Goal: Information Seeking & Learning: Learn about a topic

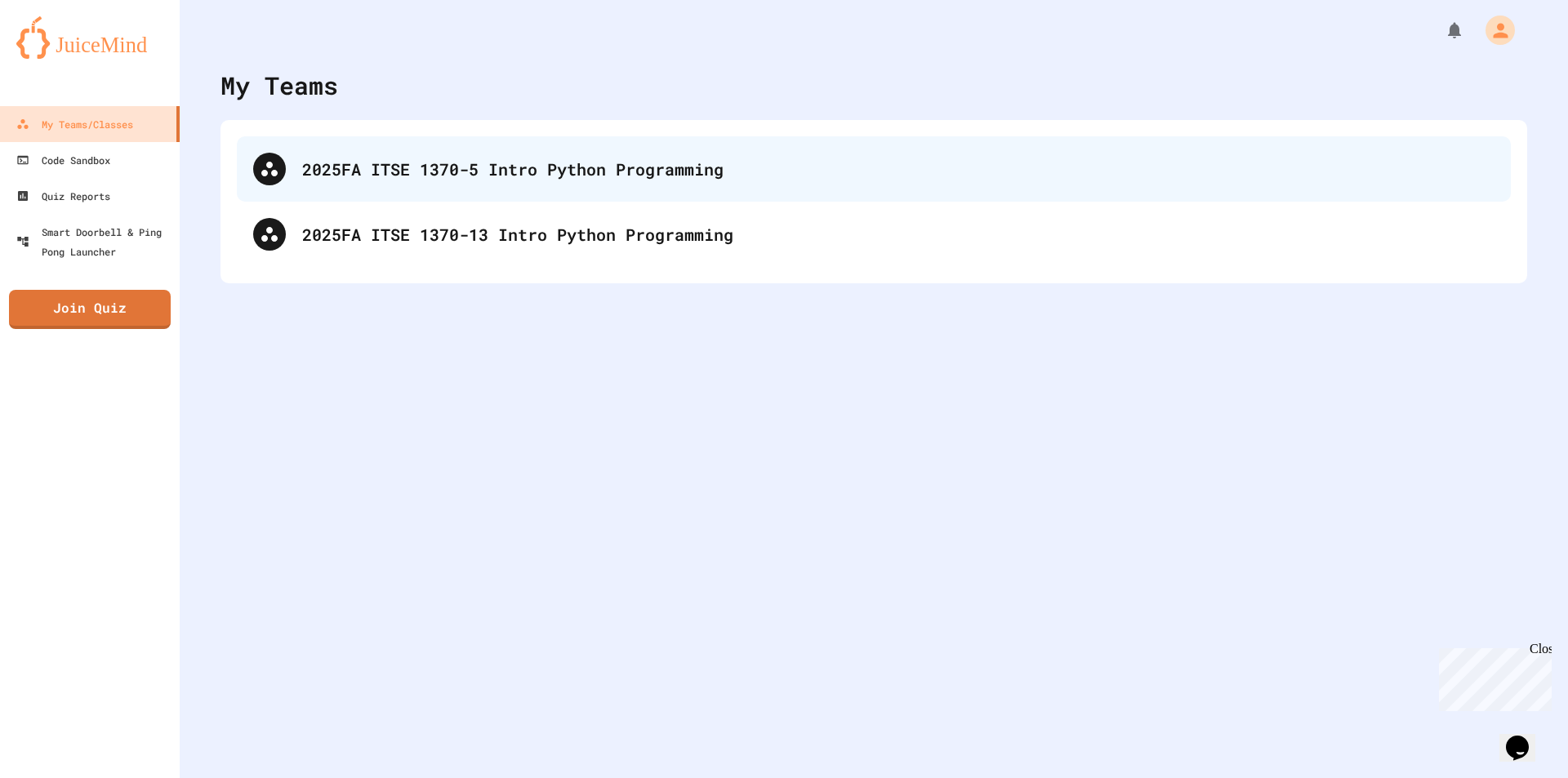
click at [557, 167] on div "2025FA ITSE 1370-5 Intro Python Programming" at bounding box center [899, 169] width 1193 height 25
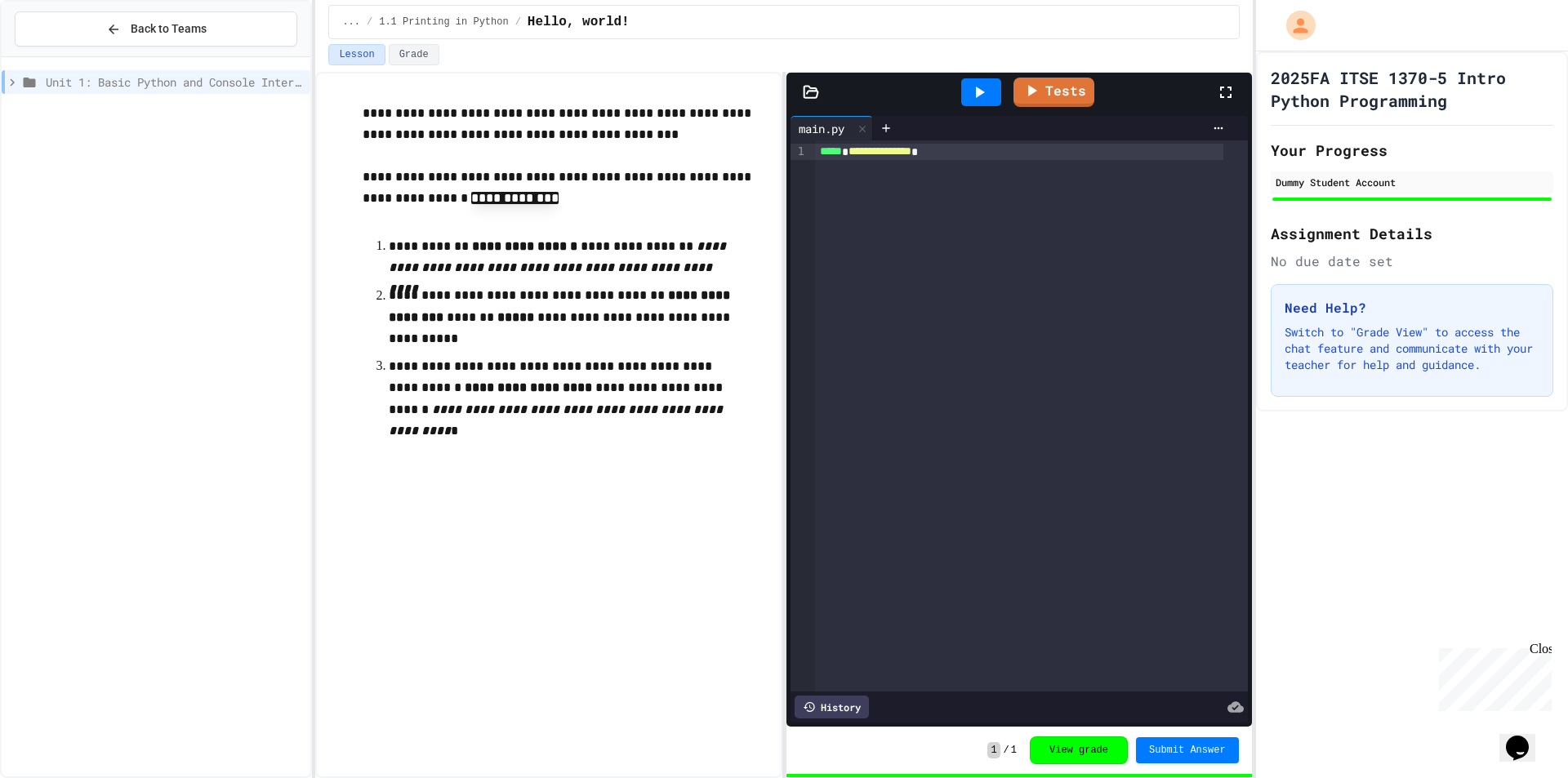
click at [14, 78] on icon at bounding box center [12, 82] width 15 height 15
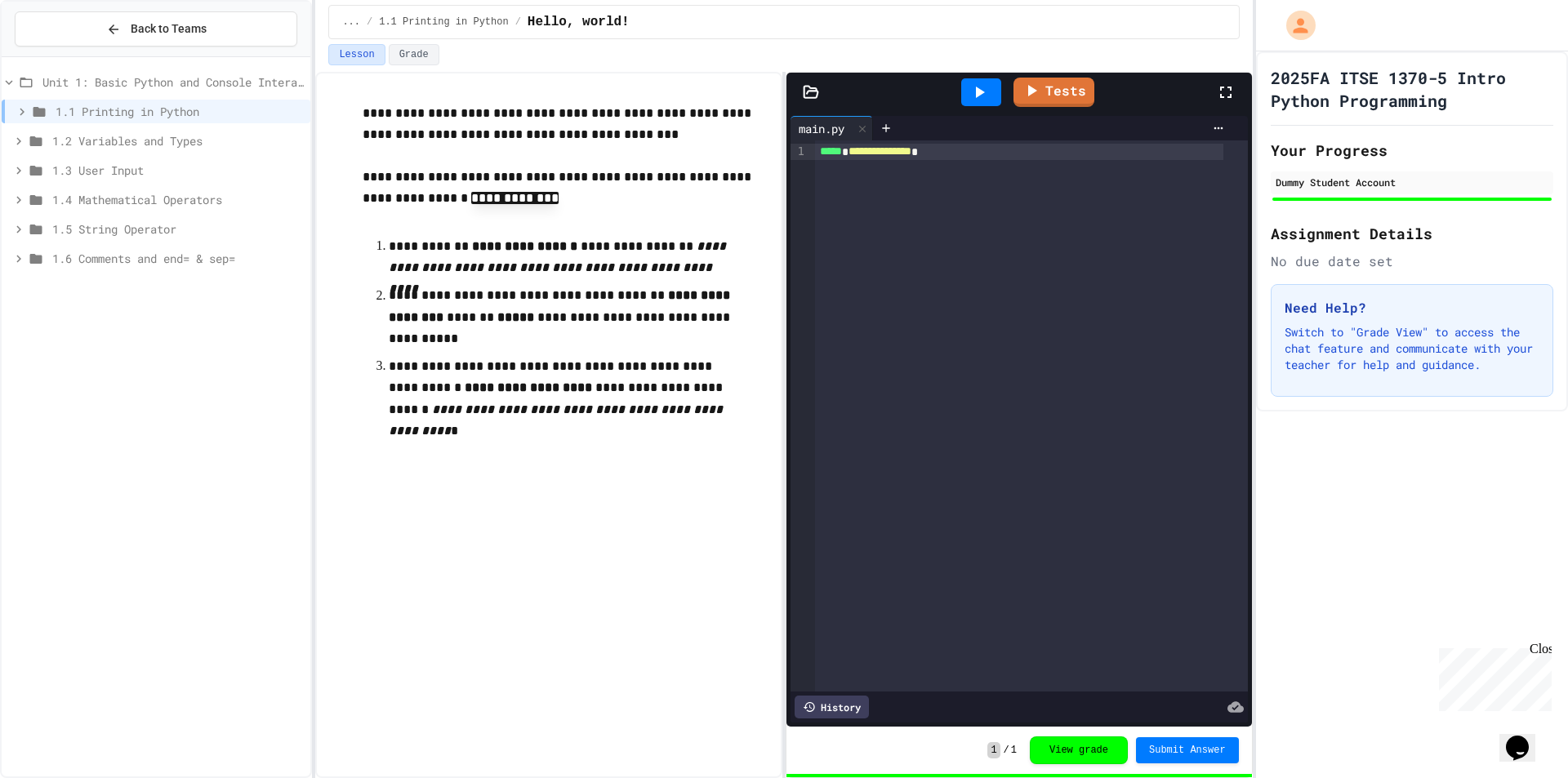
click at [90, 135] on span "1.2 Variables and Types" at bounding box center [178, 140] width 252 height 17
click at [18, 113] on icon at bounding box center [22, 112] width 15 height 15
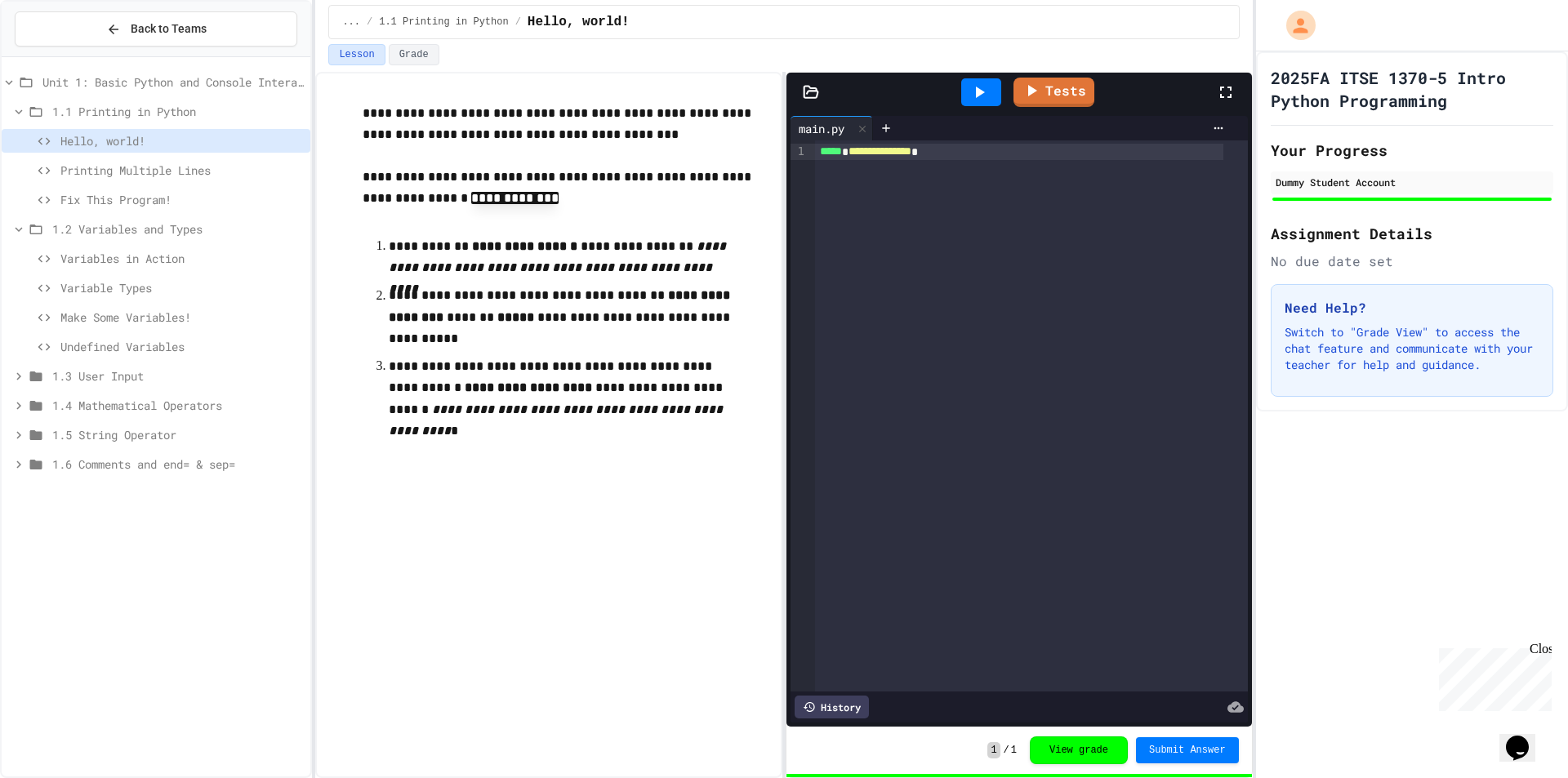
click at [132, 171] on span "Printing Multiple Lines" at bounding box center [182, 170] width 243 height 17
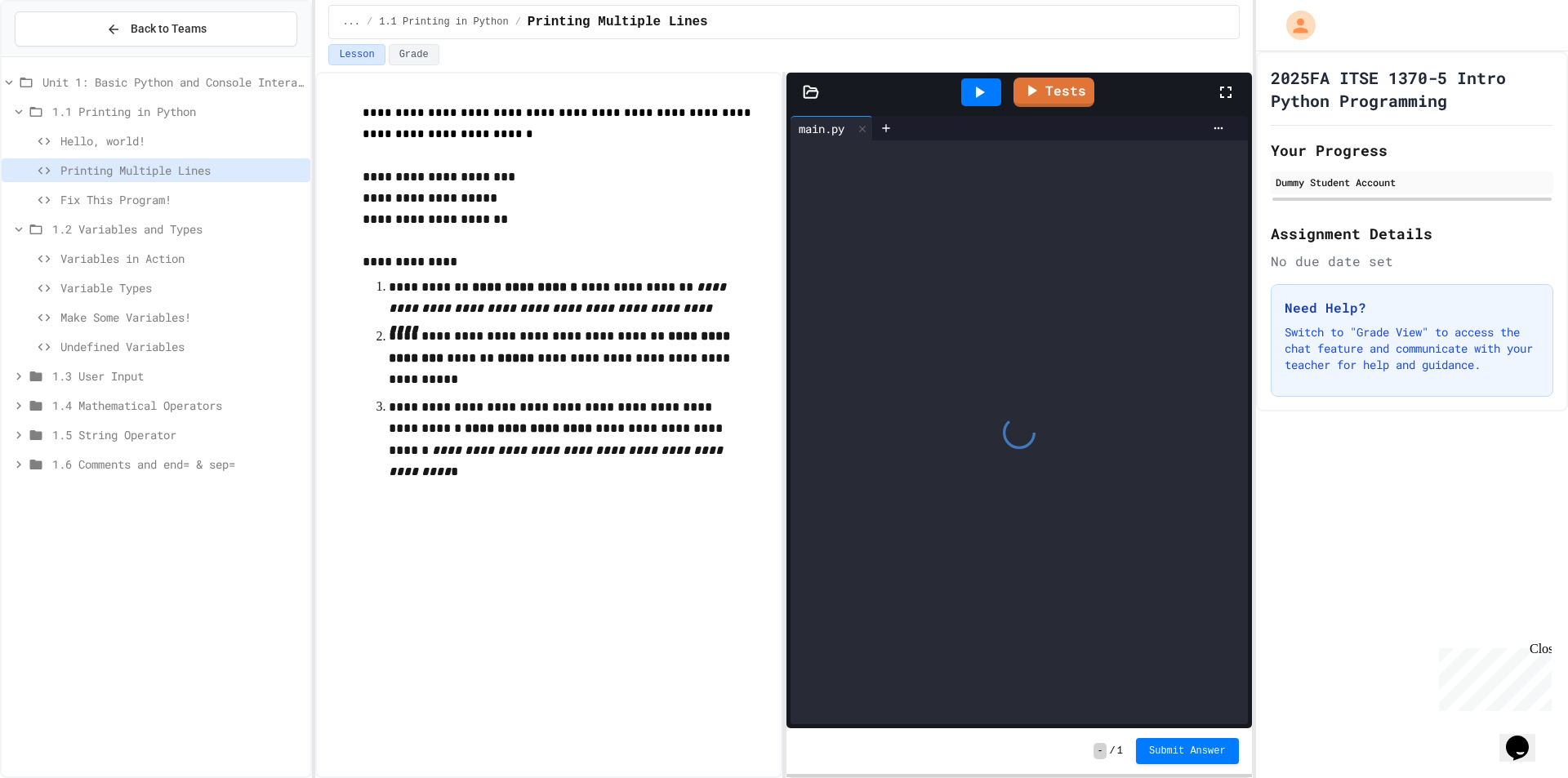
click at [909, 176] on div at bounding box center [1019, 431] width 457 height 584
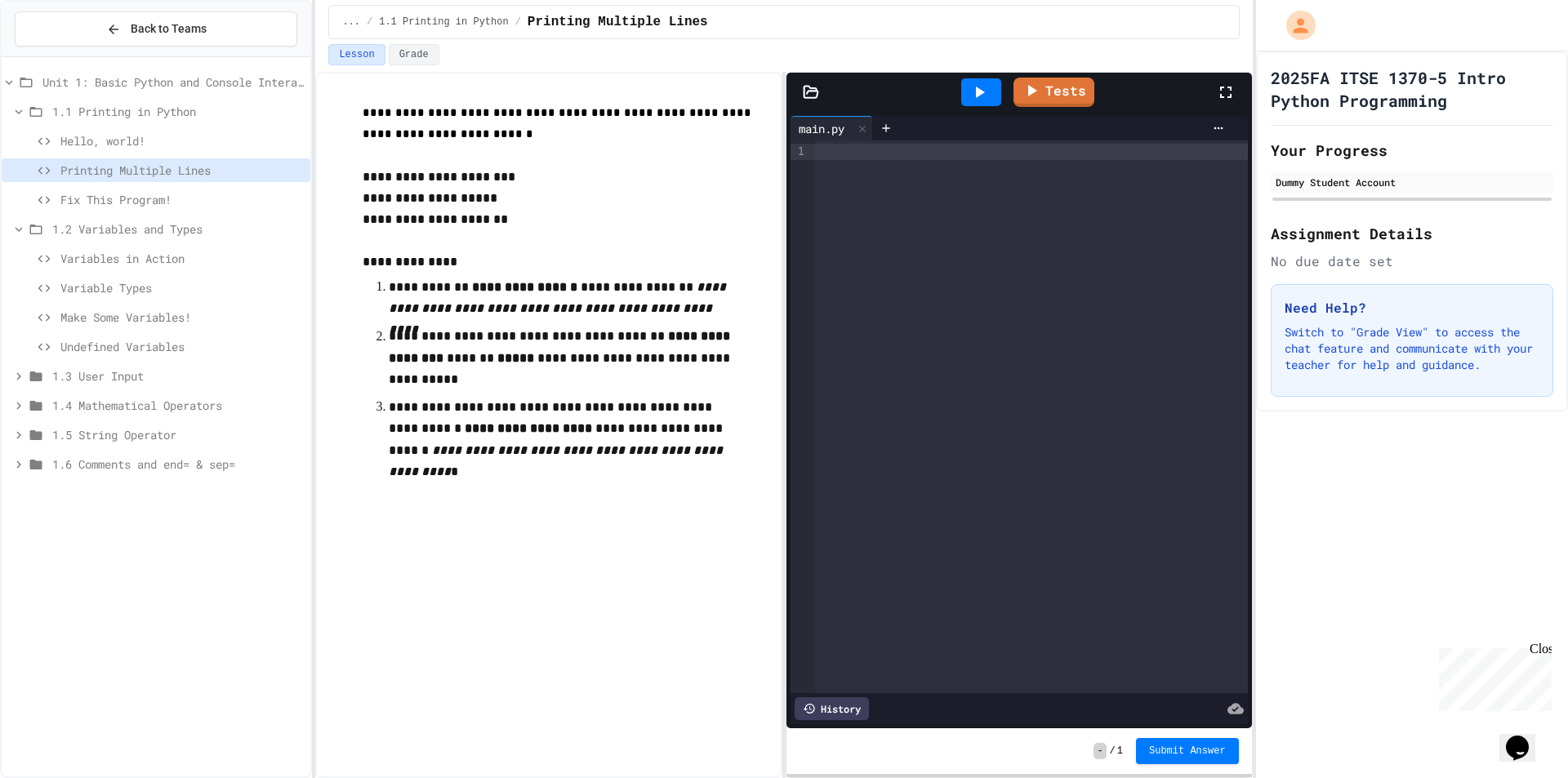
click at [915, 177] on div at bounding box center [1031, 417] width 432 height 553
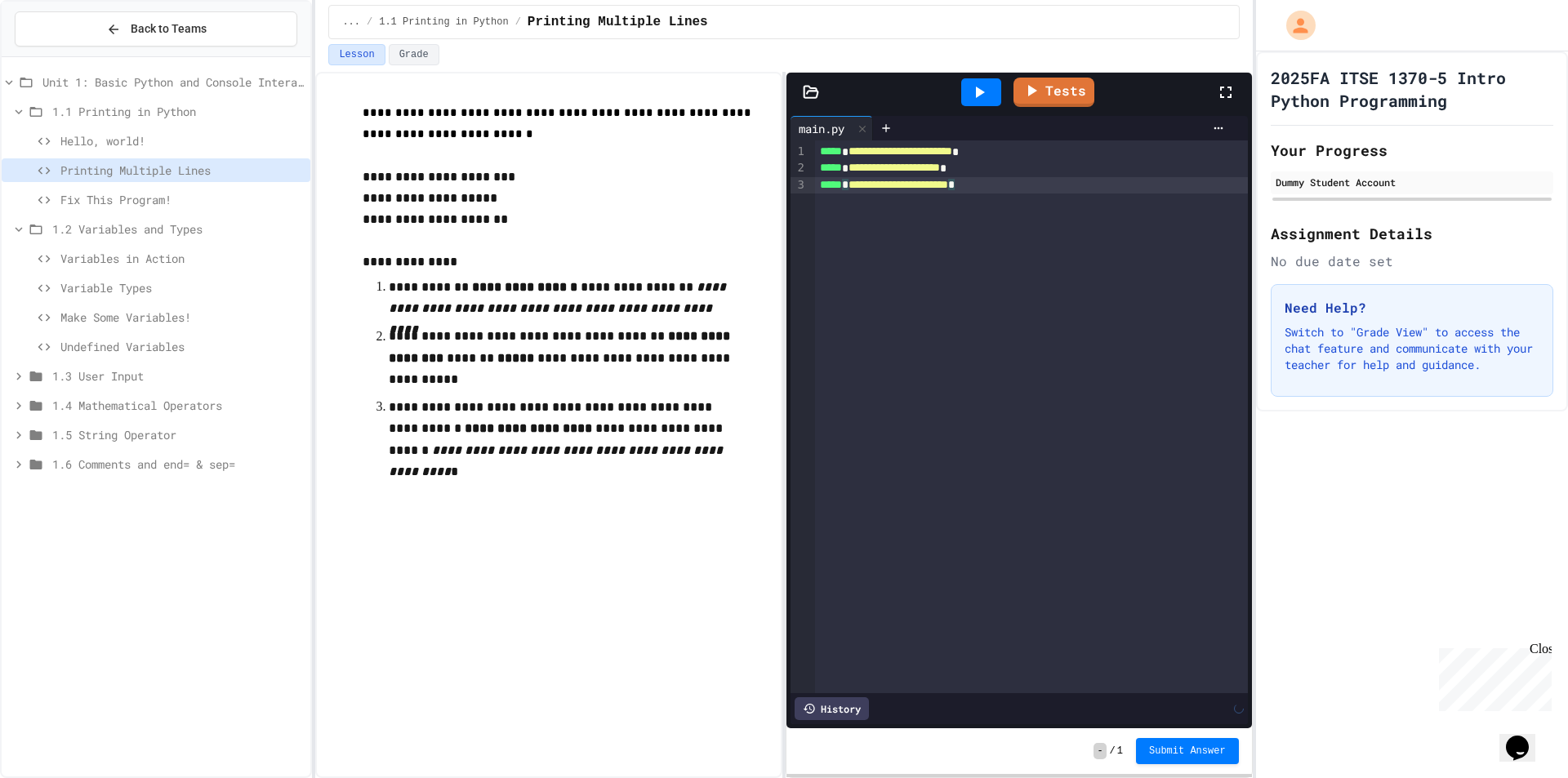
click at [977, 88] on icon at bounding box center [980, 93] width 9 height 12
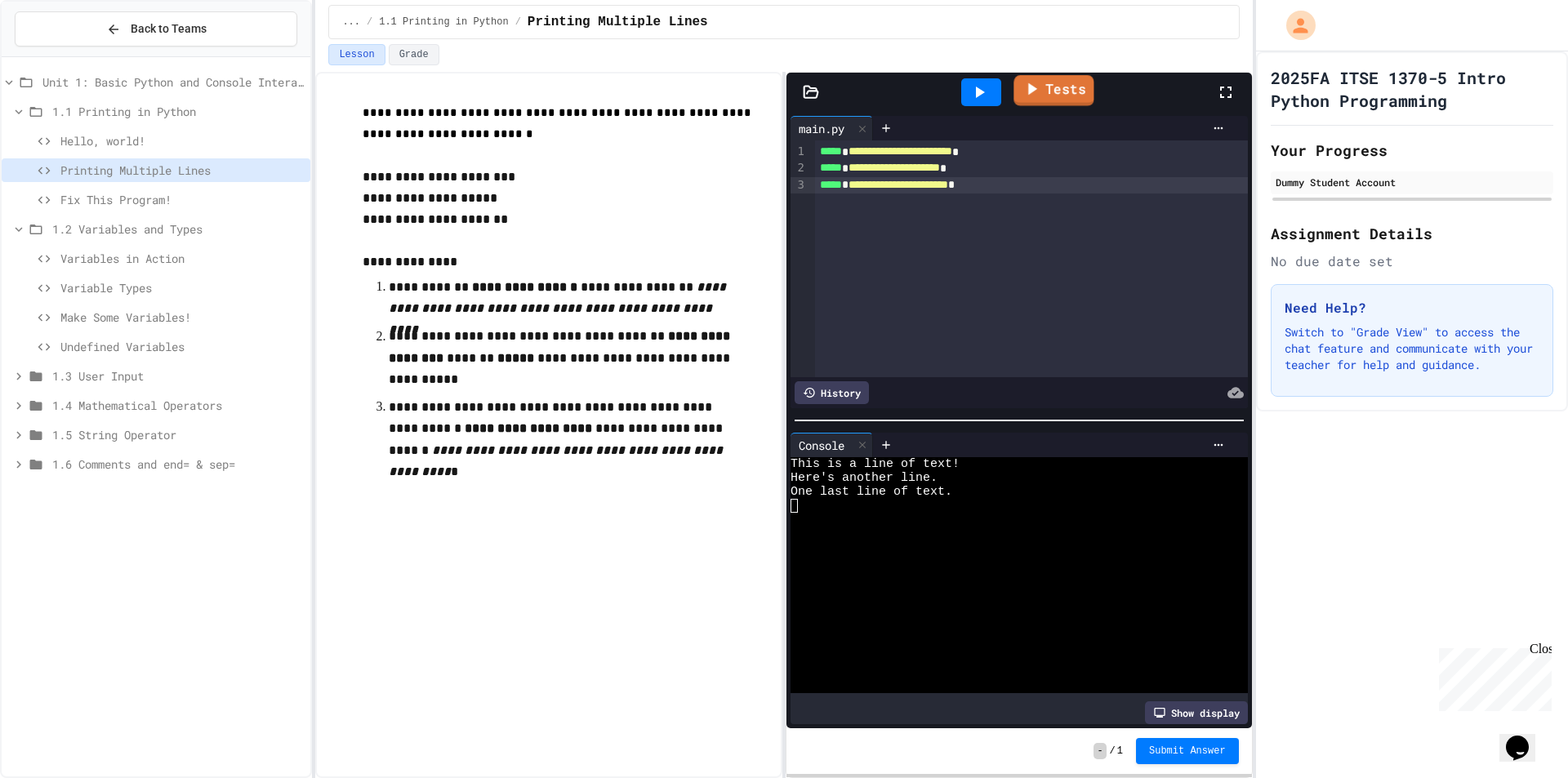
click at [1061, 87] on link "Tests" at bounding box center [1053, 90] width 80 height 31
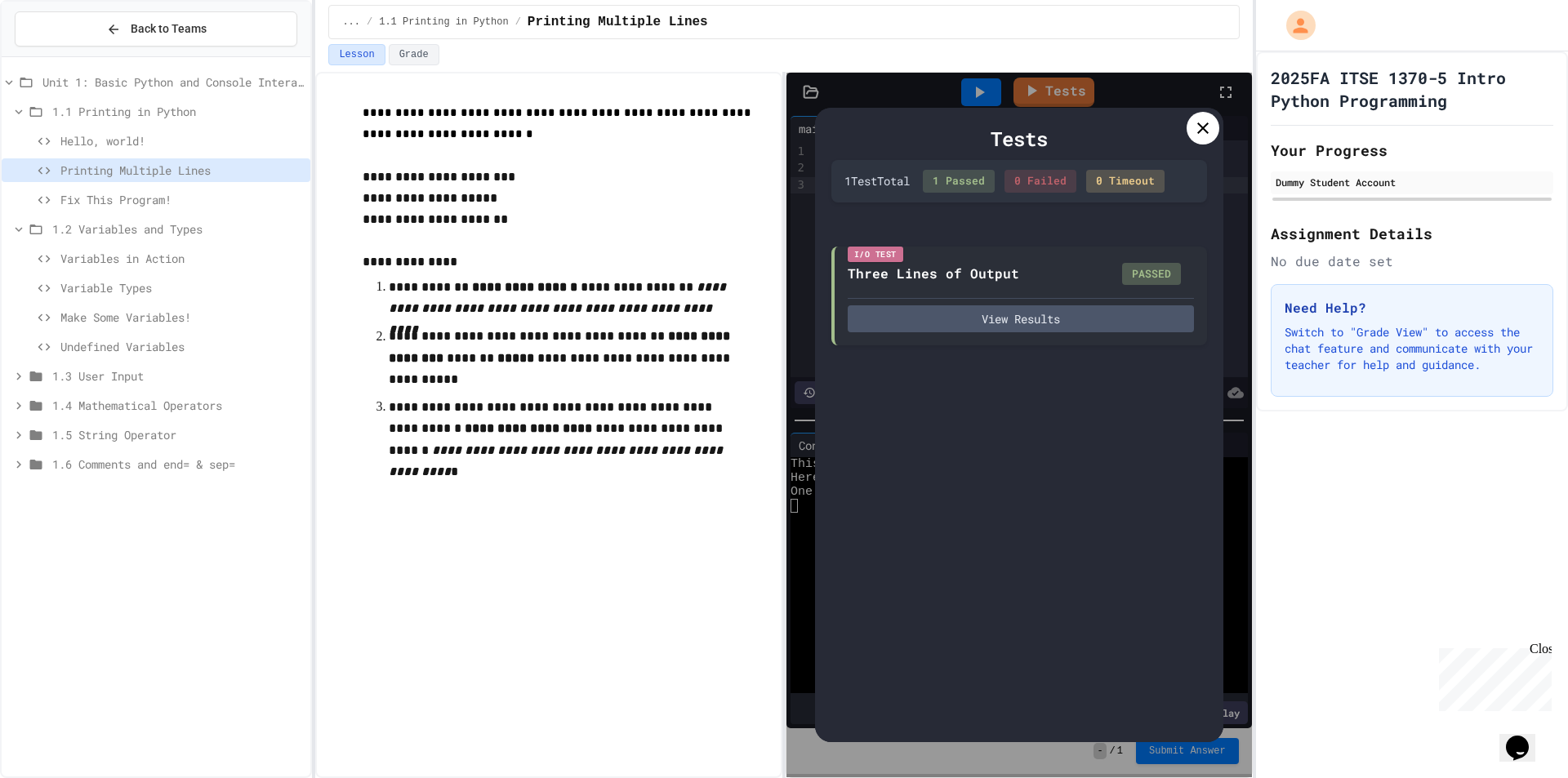
click at [1212, 126] on icon at bounding box center [1203, 128] width 20 height 20
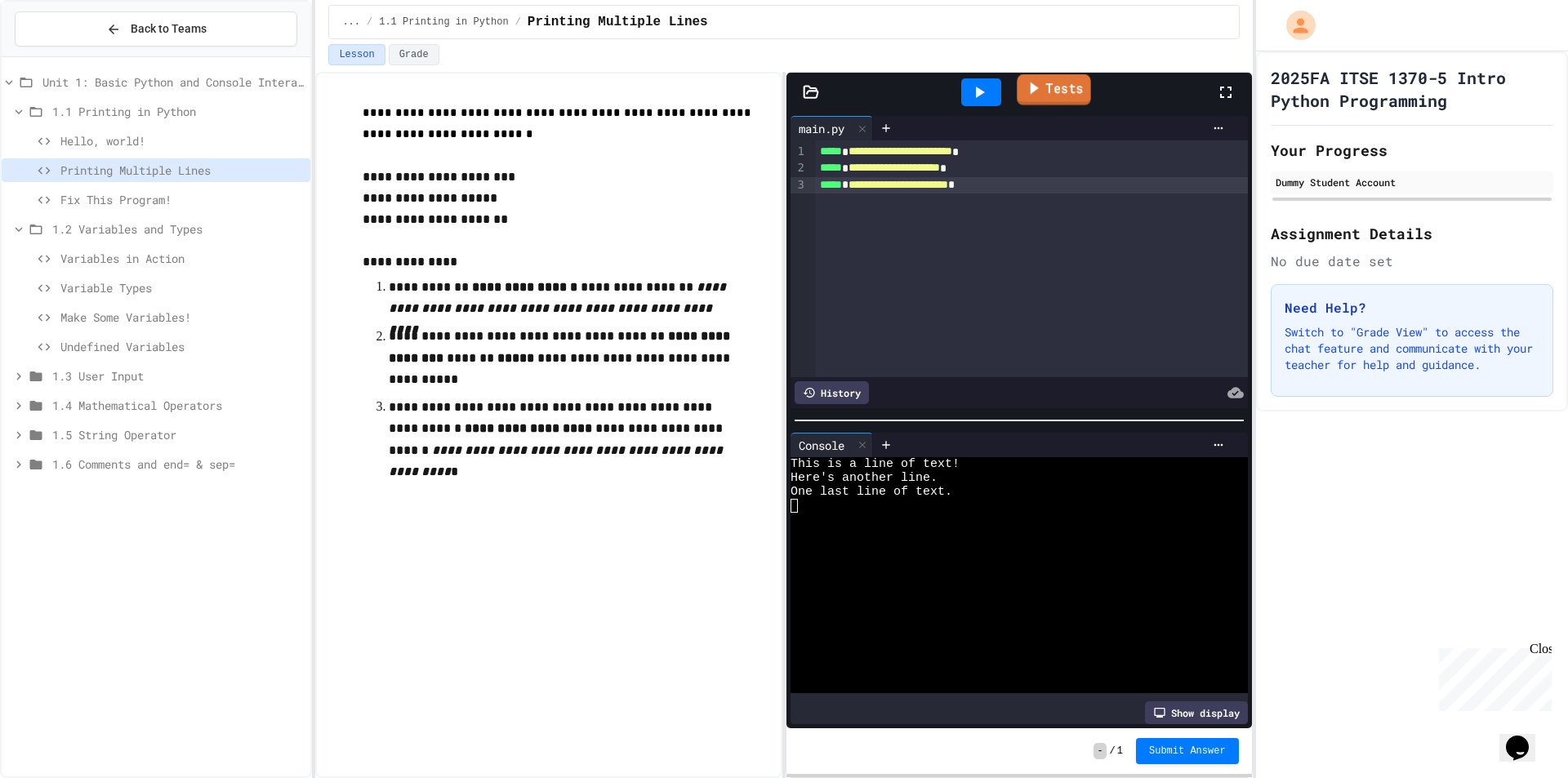
click at [1071, 93] on link "Tests" at bounding box center [1054, 89] width 73 height 31
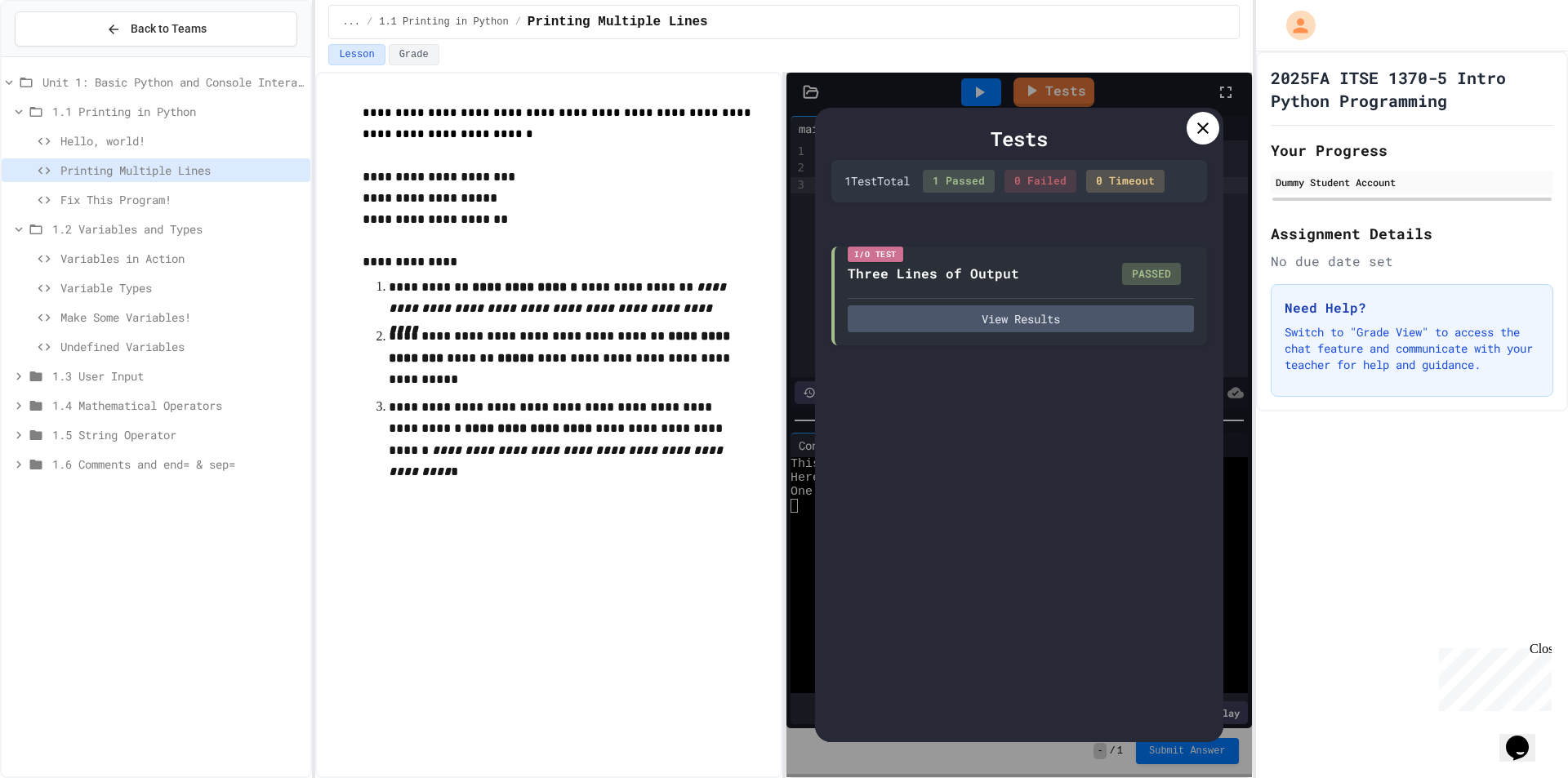
click at [1206, 123] on icon at bounding box center [1203, 128] width 20 height 20
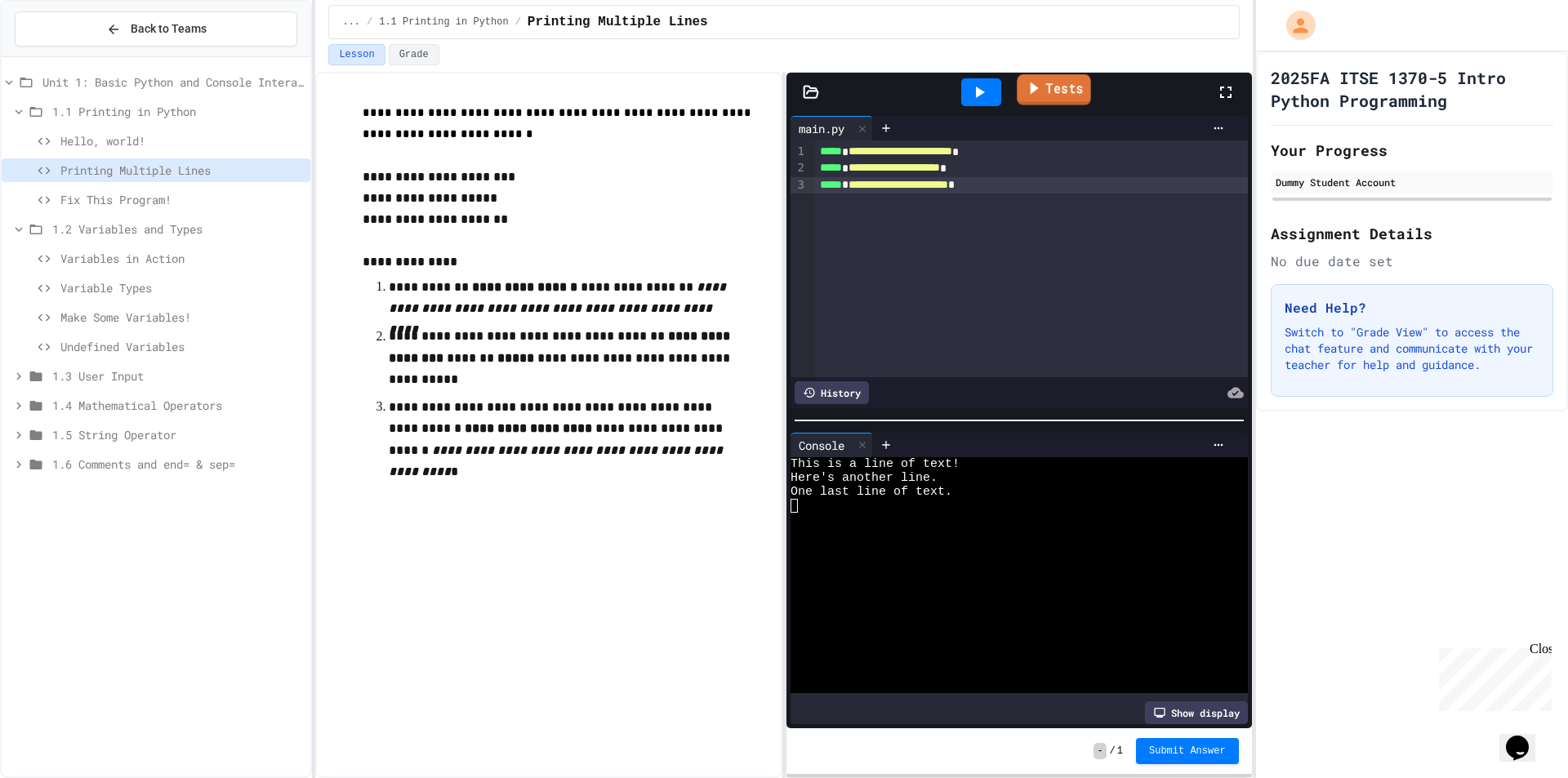
click at [1080, 83] on link "Tests" at bounding box center [1054, 89] width 73 height 31
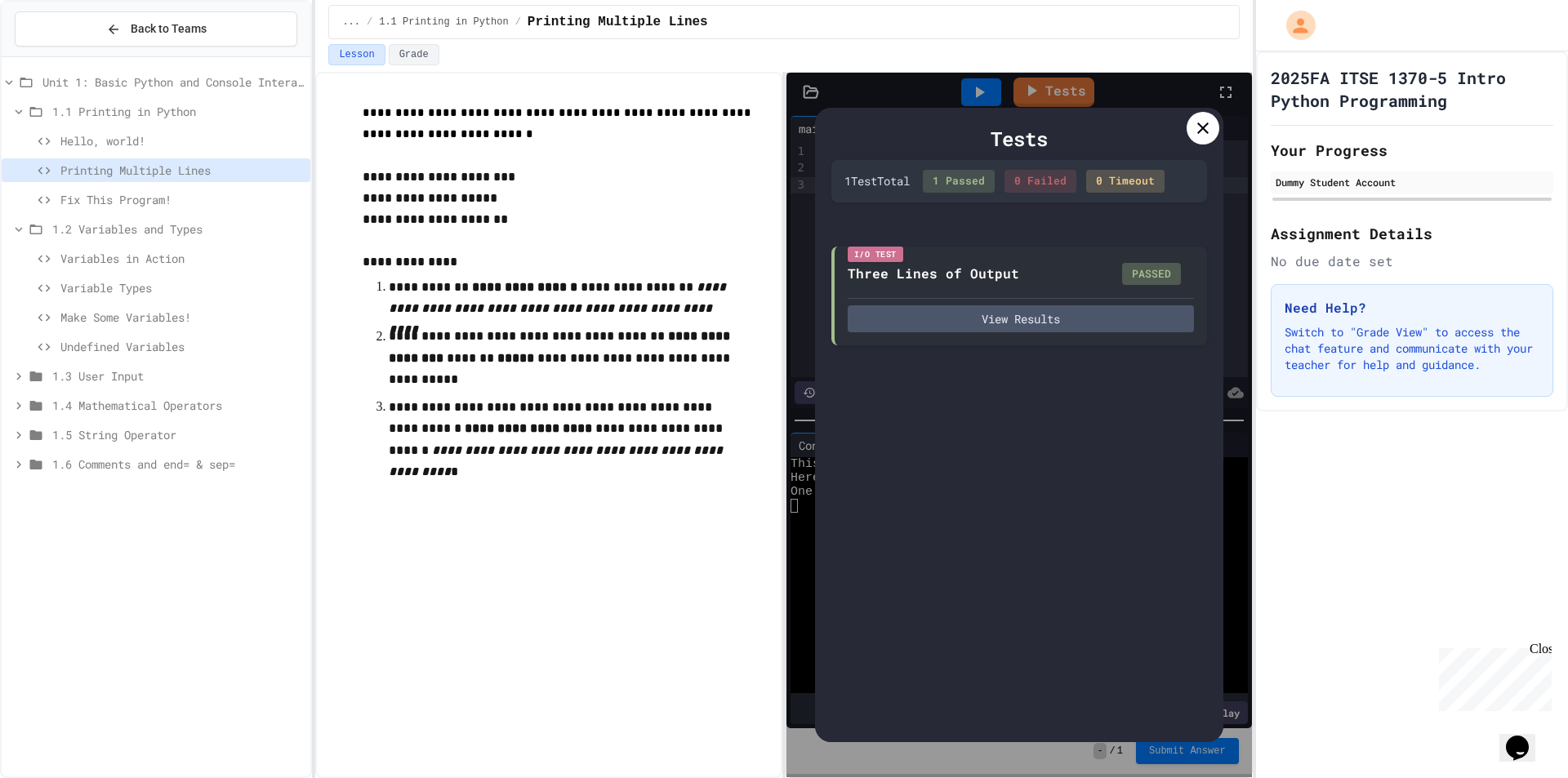
click at [1204, 121] on icon at bounding box center [1203, 128] width 20 height 20
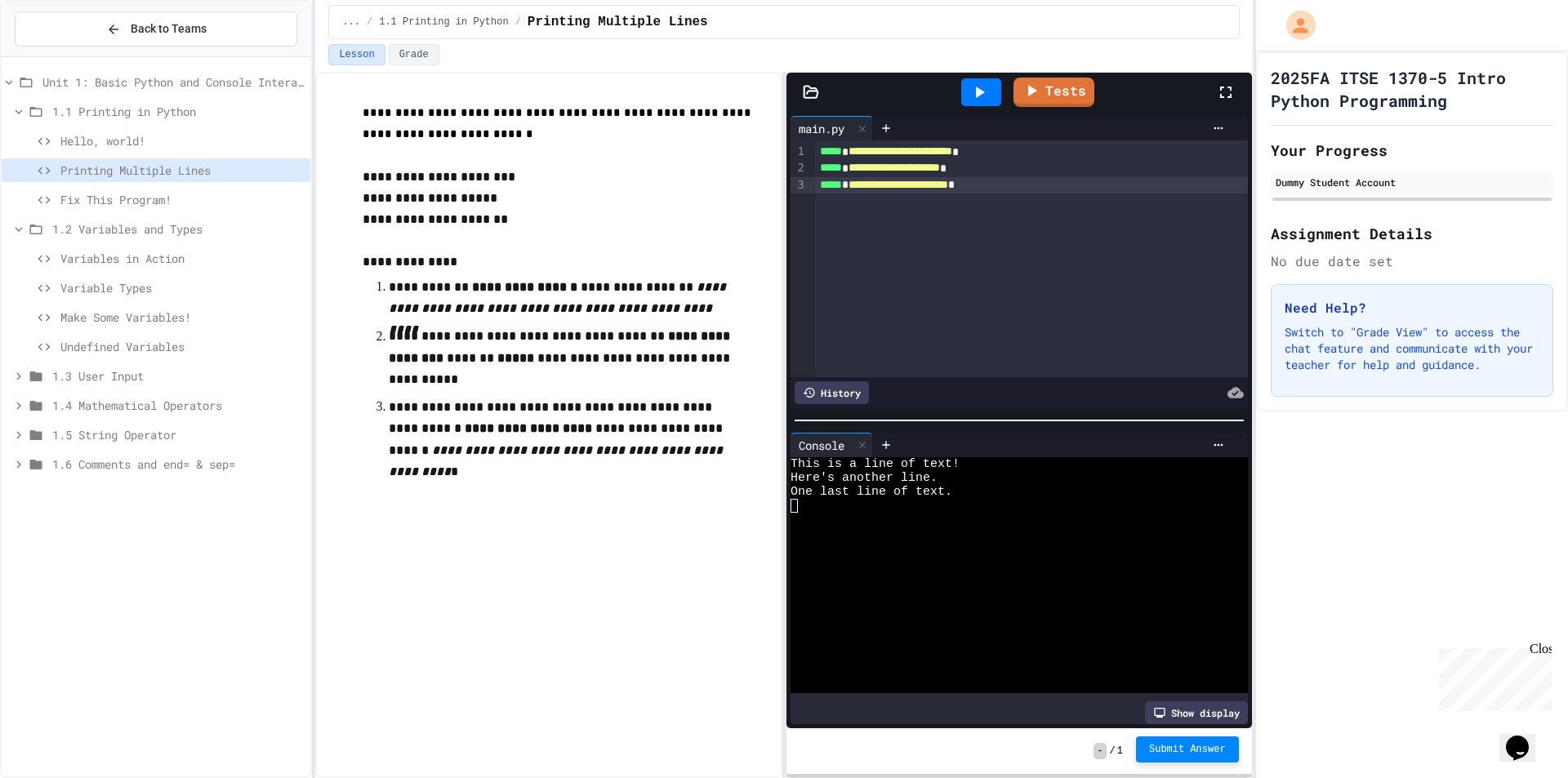
click at [1173, 744] on span "Submit Answer" at bounding box center [1188, 749] width 77 height 13
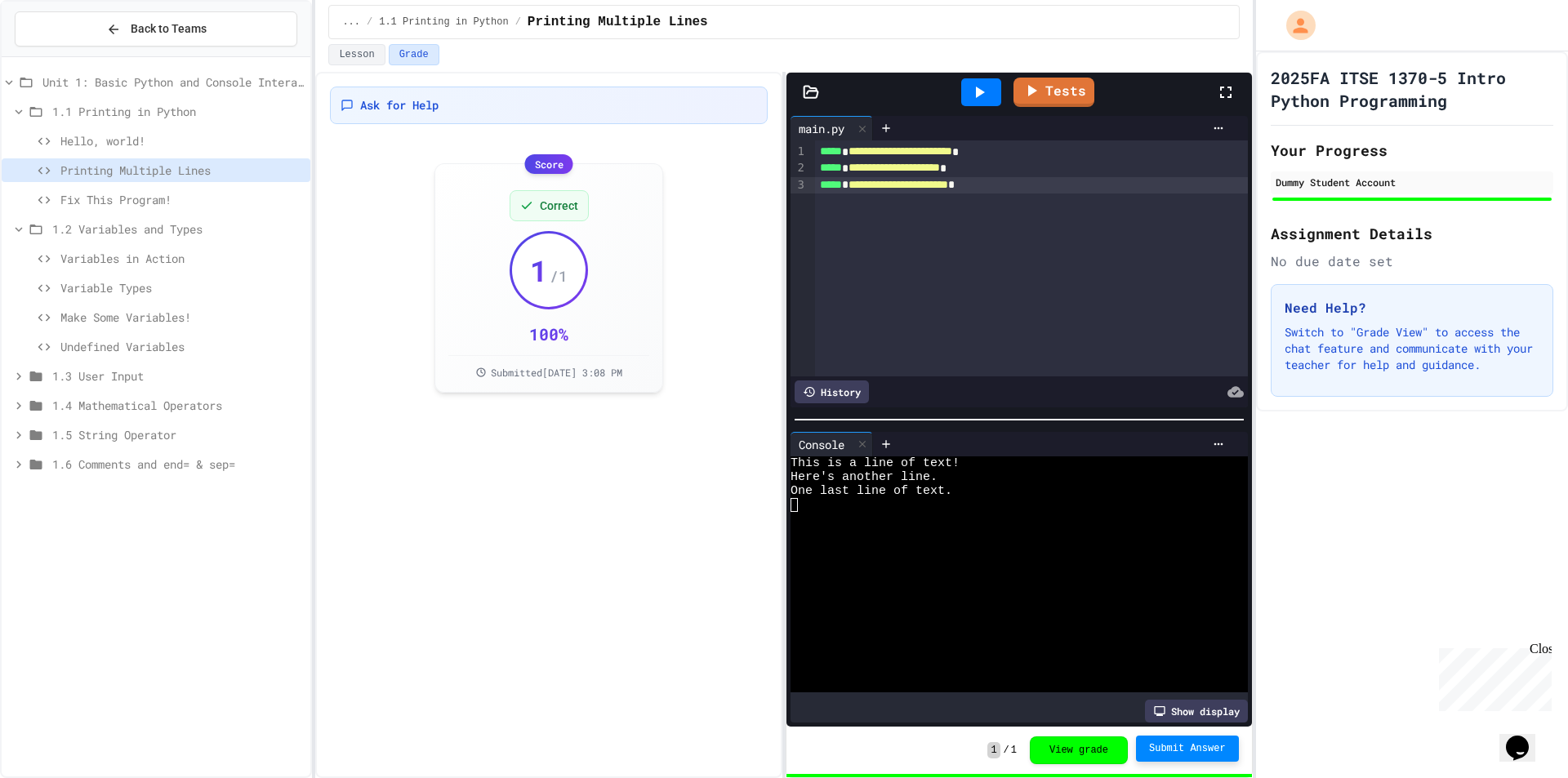
click at [606, 597] on div "Ask for Help Score Correct 1 / 1 100 % Submitted [DATE] 3:08 PM" at bounding box center [548, 425] width 467 height 706
click at [101, 199] on span "Fix This Program!" at bounding box center [182, 199] width 243 height 17
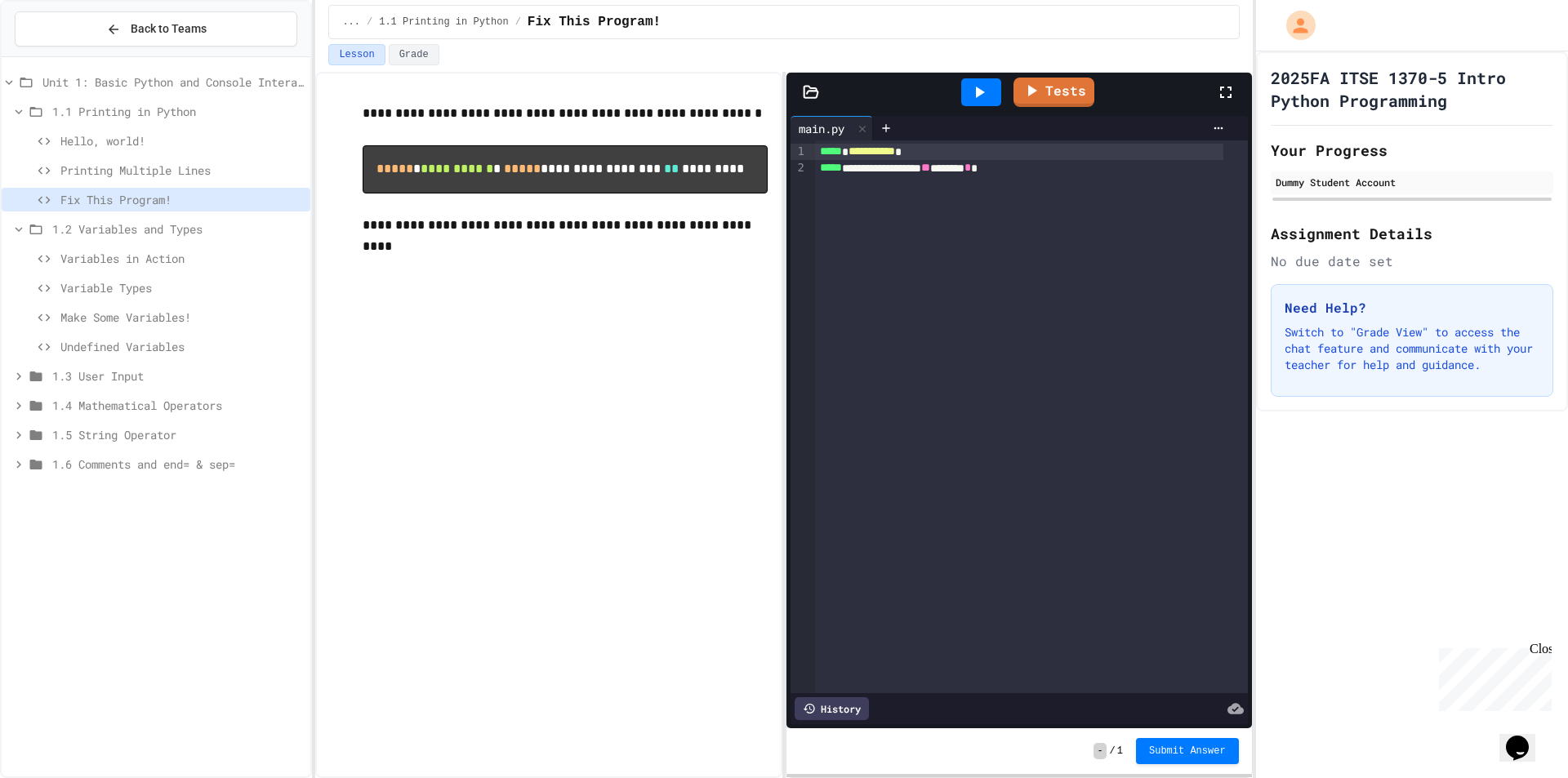
click at [548, 472] on div "**********" at bounding box center [548, 425] width 467 height 706
